Goal: Information Seeking & Learning: Find specific fact

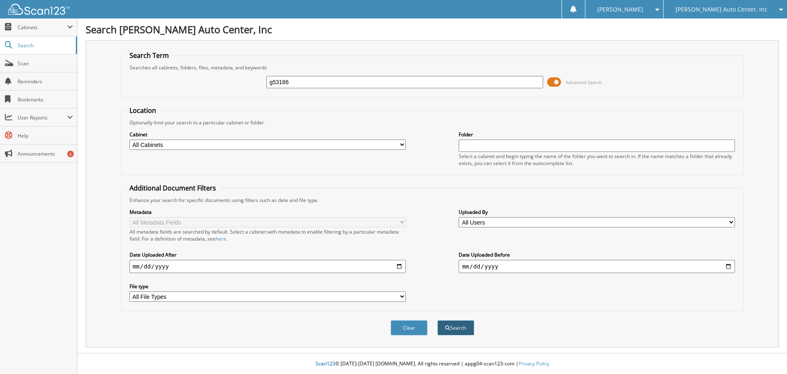
type input "g53186"
click at [453, 326] on button "Search" at bounding box center [455, 327] width 37 height 15
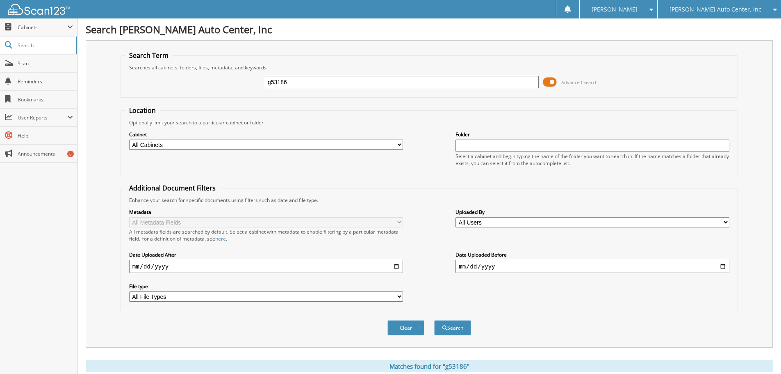
click at [554, 83] on span at bounding box center [550, 82] width 14 height 12
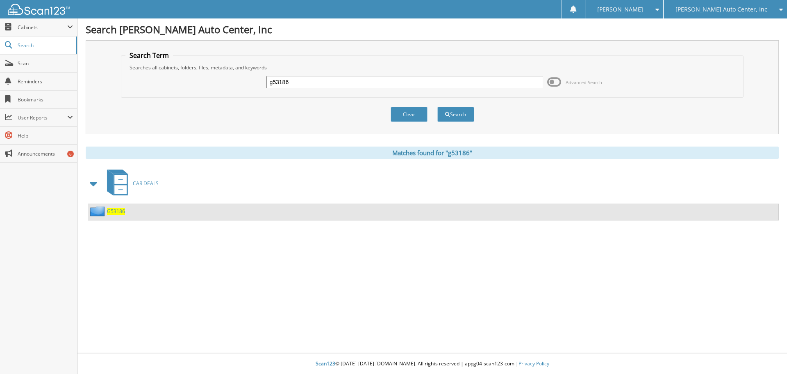
click at [112, 210] on span "G53186" at bounding box center [116, 210] width 18 height 7
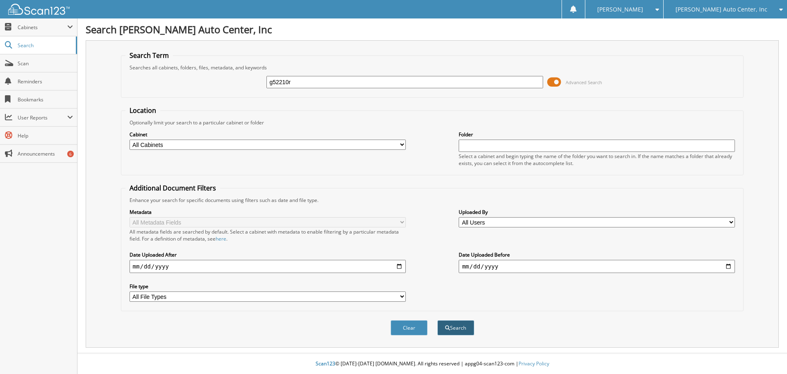
type input "g52210r"
click at [455, 326] on button "Search" at bounding box center [455, 327] width 37 height 15
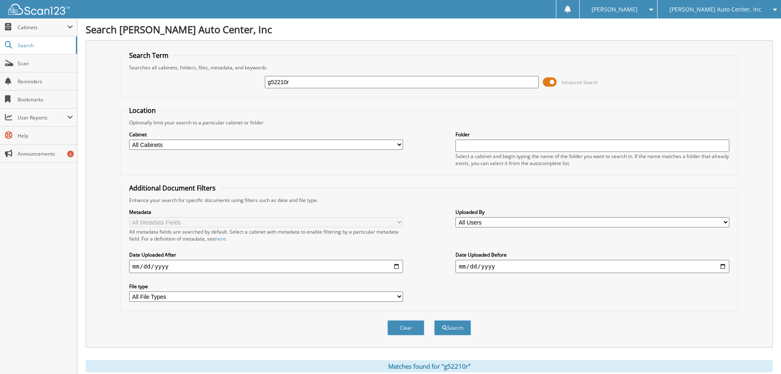
click at [554, 82] on span at bounding box center [550, 82] width 14 height 12
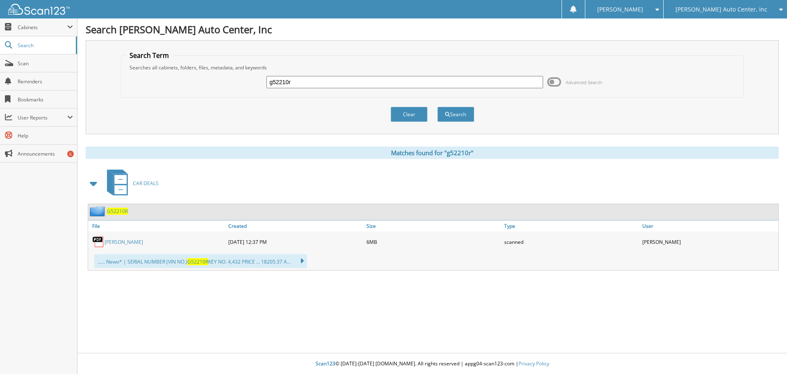
click at [118, 212] on span "G52210R" at bounding box center [117, 210] width 21 height 7
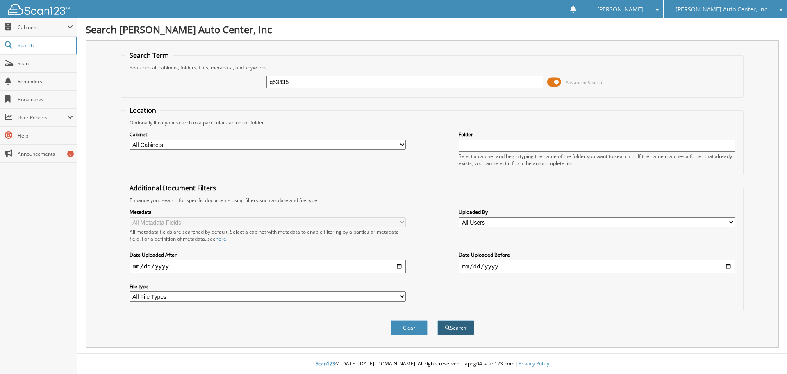
type input "g53435"
click at [453, 332] on button "Search" at bounding box center [455, 327] width 37 height 15
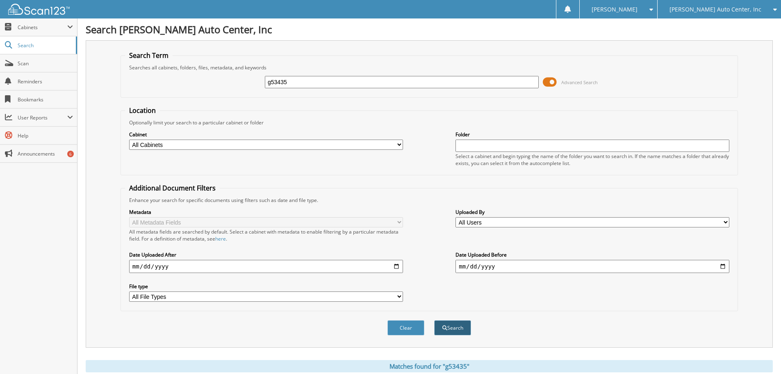
click at [452, 330] on button "Search" at bounding box center [452, 327] width 37 height 15
click at [552, 81] on span at bounding box center [550, 82] width 14 height 12
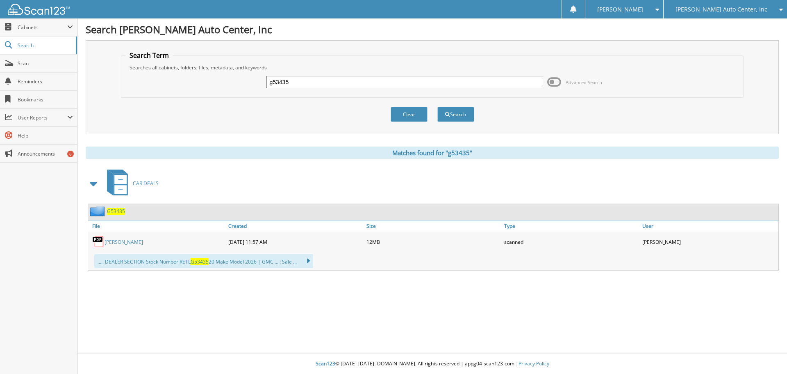
click at [118, 212] on span "G53435" at bounding box center [116, 210] width 18 height 7
